Goal: Information Seeking & Learning: Compare options

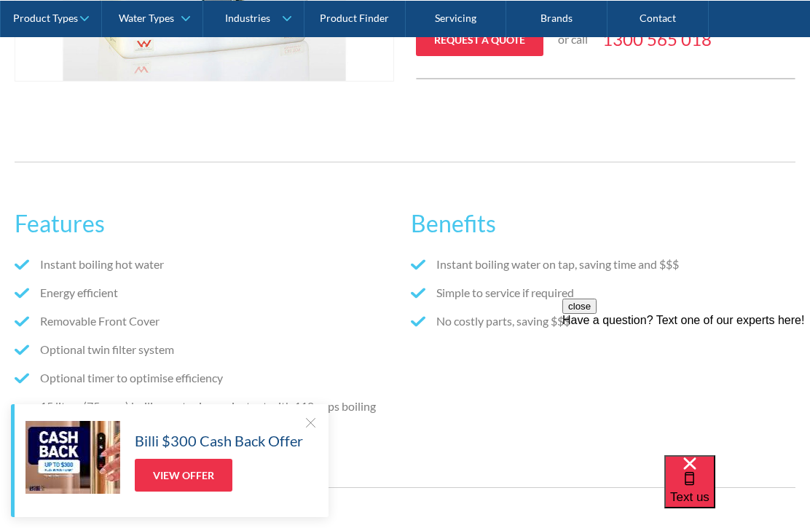
scroll to position [616, 0]
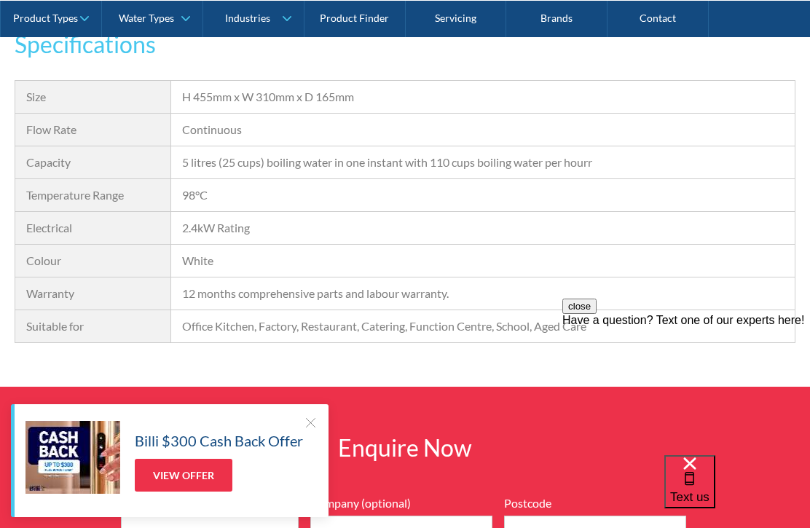
scroll to position [1124, 0]
